Goal: Task Accomplishment & Management: Manage account settings

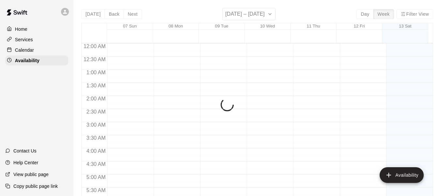
scroll to position [316, 0]
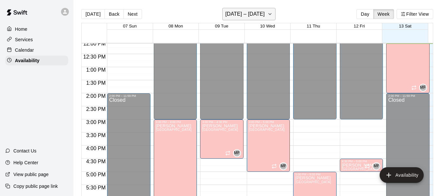
click at [273, 15] on icon "button" at bounding box center [270, 14] width 5 height 8
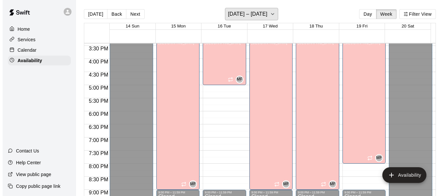
scroll to position [400, 0]
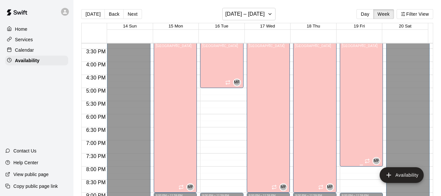
click at [352, 94] on div "Matt Field Lane 1, Lane 2, Lane 3, Lane 4, Lane 5, Lane 6, Lane 7" at bounding box center [360, 138] width 36 height 196
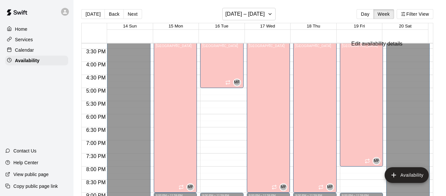
type input "**********"
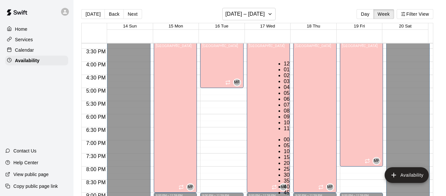
scroll to position [48, 0]
click at [284, 96] on li "06" at bounding box center [288, 99] width 8 height 6
type input "********"
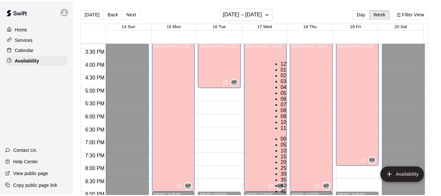
scroll to position [76, 0]
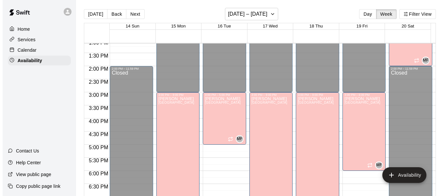
scroll to position [342, 0]
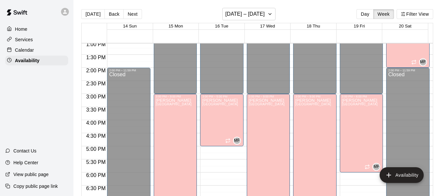
click at [21, 28] on p "Home" at bounding box center [21, 29] width 12 height 7
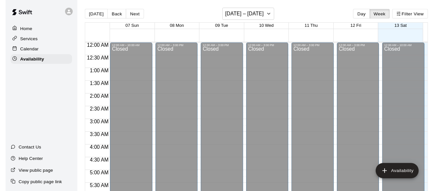
scroll to position [320, 0]
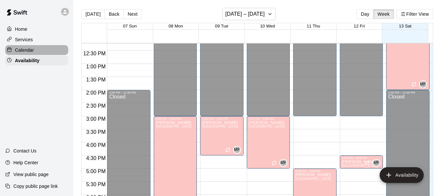
click at [23, 49] on p "Calendar" at bounding box center [24, 50] width 19 height 7
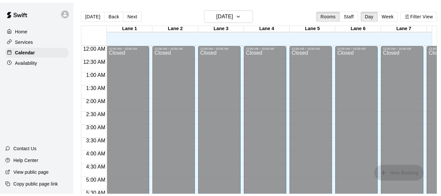
scroll to position [320, 0]
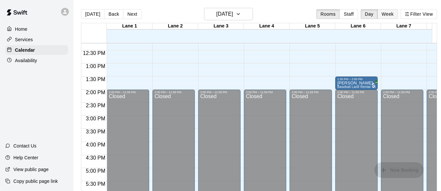
click at [392, 13] on button "Week" at bounding box center [388, 14] width 21 height 10
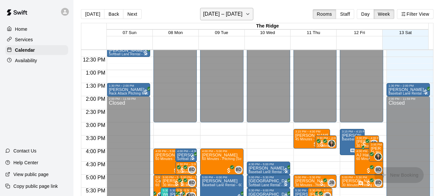
click at [249, 12] on icon "button" at bounding box center [247, 14] width 5 height 8
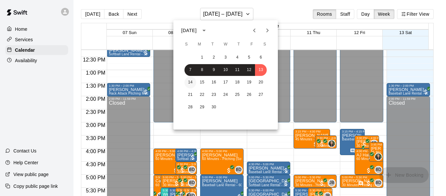
click at [189, 81] on button "14" at bounding box center [191, 82] width 12 height 12
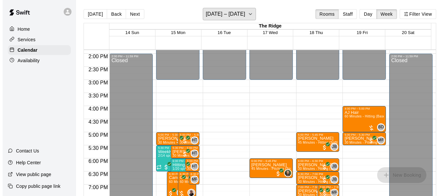
scroll to position [363, 0]
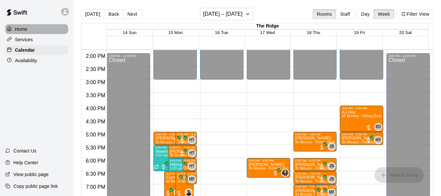
click at [22, 26] on p "Home" at bounding box center [21, 29] width 12 height 7
